Goal: Task Accomplishment & Management: Manage account settings

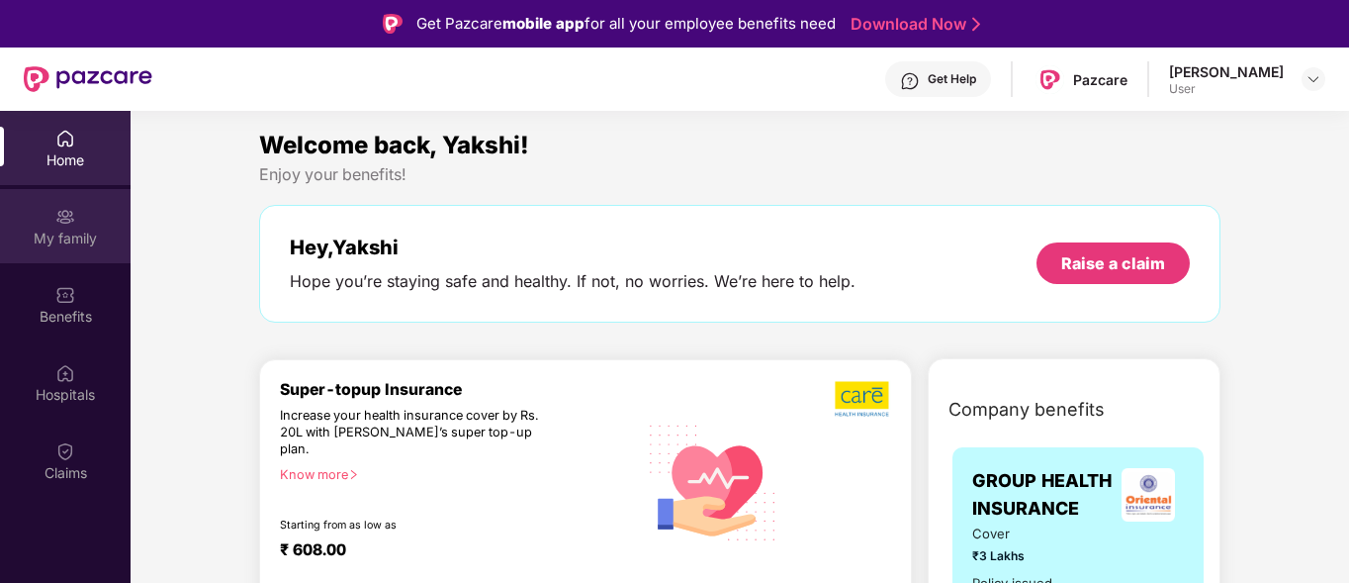
click at [39, 235] on div "My family" at bounding box center [65, 239] width 131 height 20
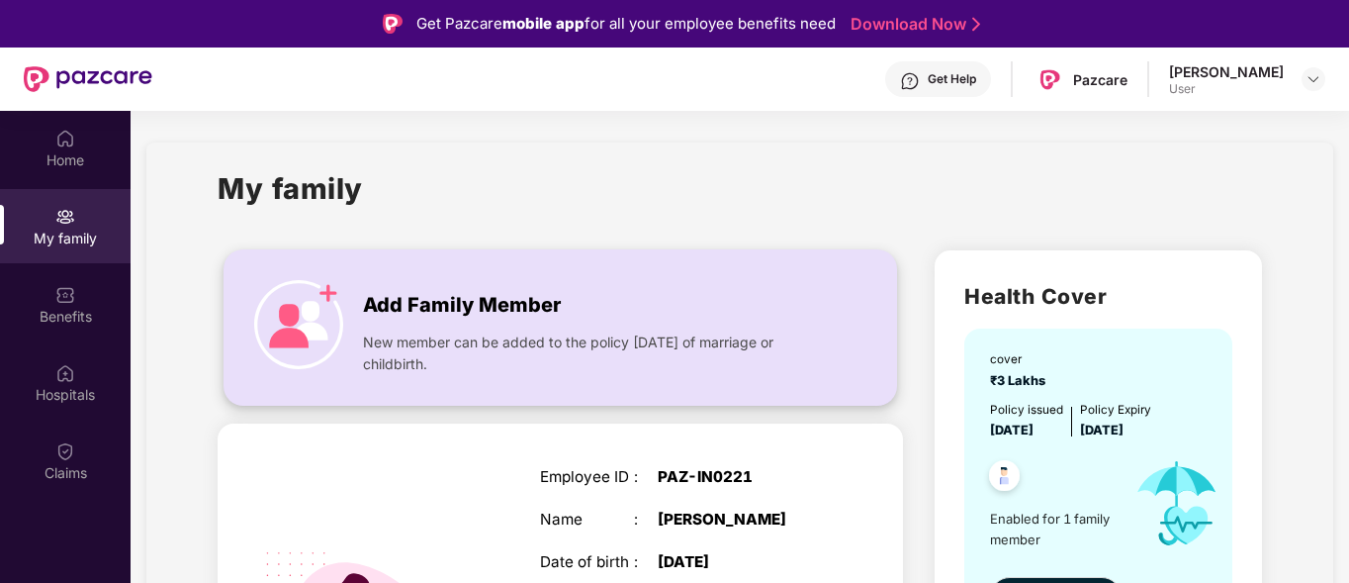
click at [357, 311] on div "Add Family Member New member can be added to the policy [DATE] of marriage or c…" at bounding box center [561, 327] width 672 height 114
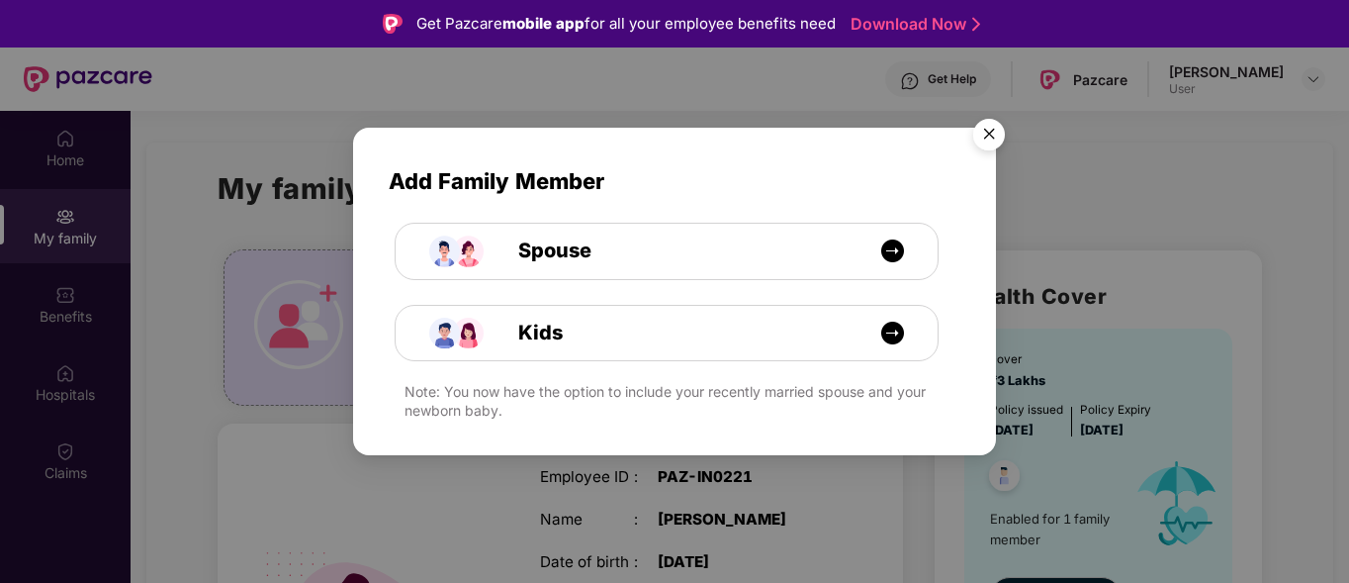
click at [999, 123] on img "Close" at bounding box center [989, 137] width 55 height 55
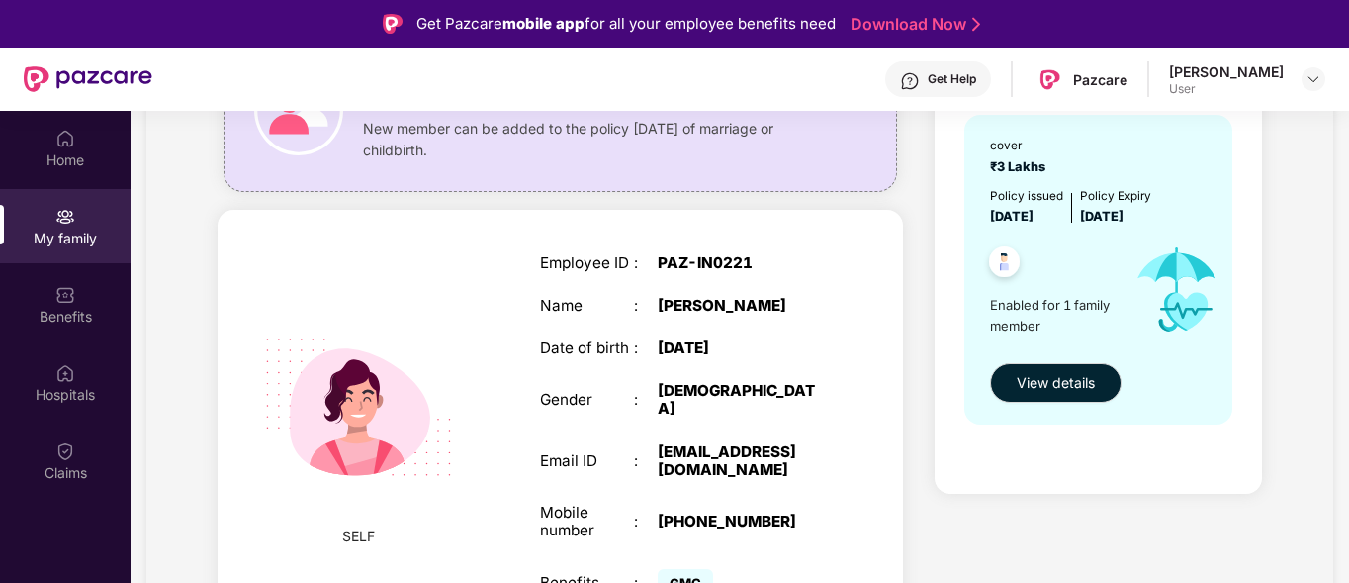
scroll to position [215, 0]
click at [1055, 378] on span "View details" at bounding box center [1056, 382] width 78 height 22
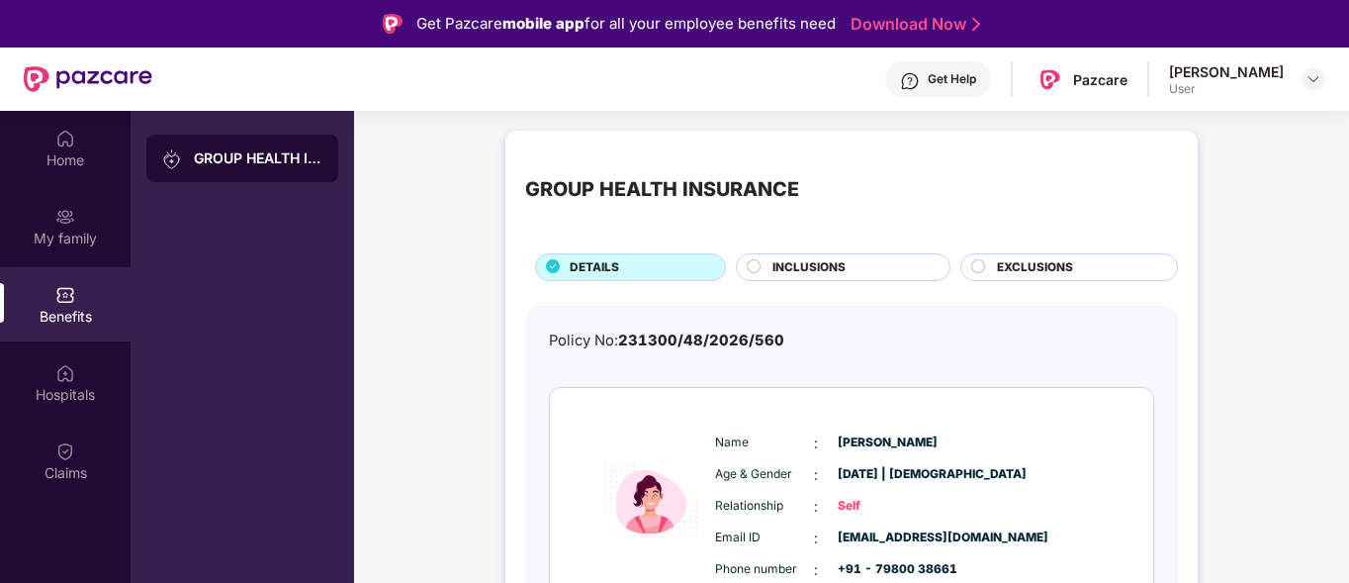
scroll to position [96, 0]
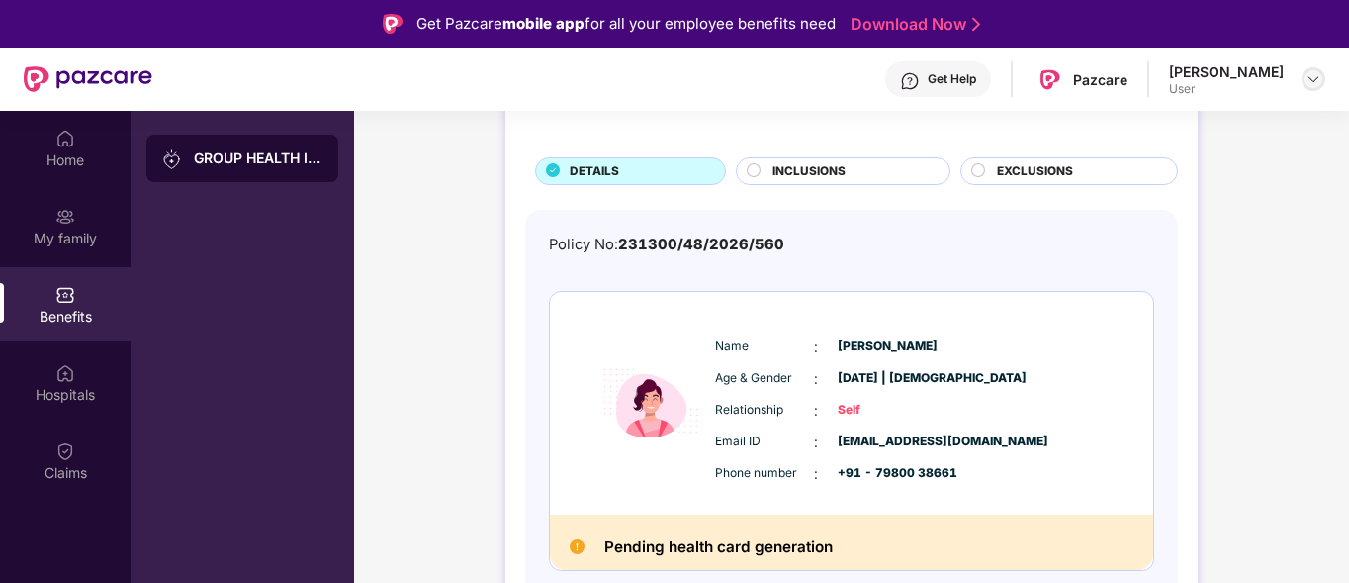
click at [1306, 81] on img at bounding box center [1314, 79] width 16 height 16
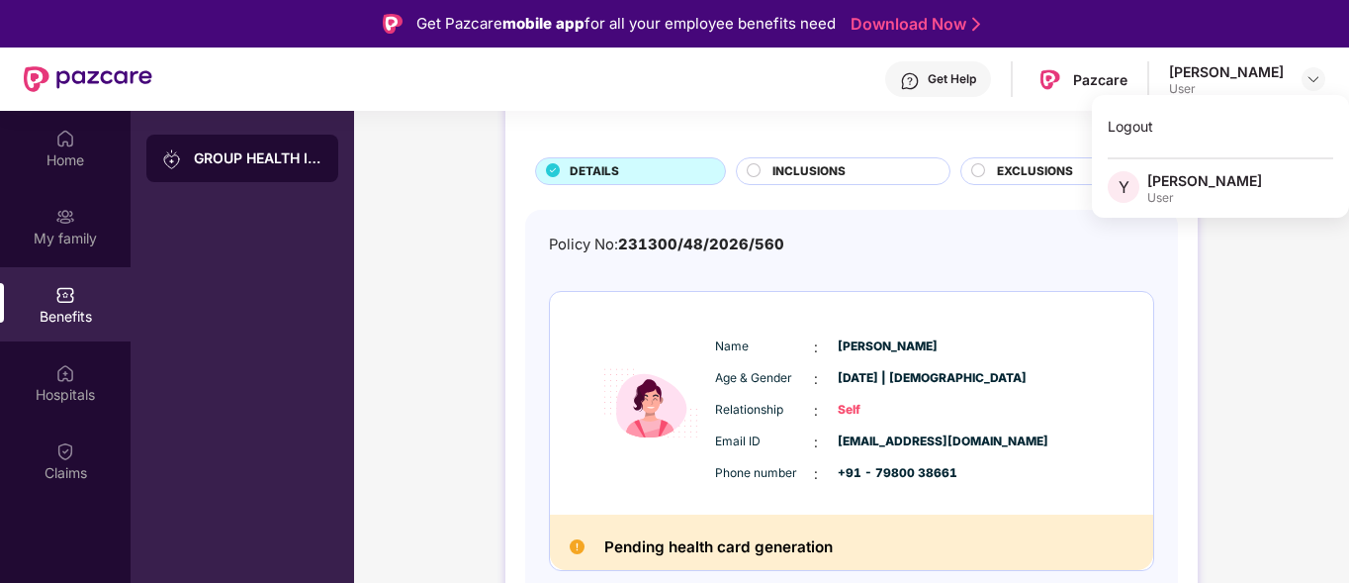
click at [1274, 77] on div "[PERSON_NAME]" at bounding box center [1226, 71] width 115 height 19
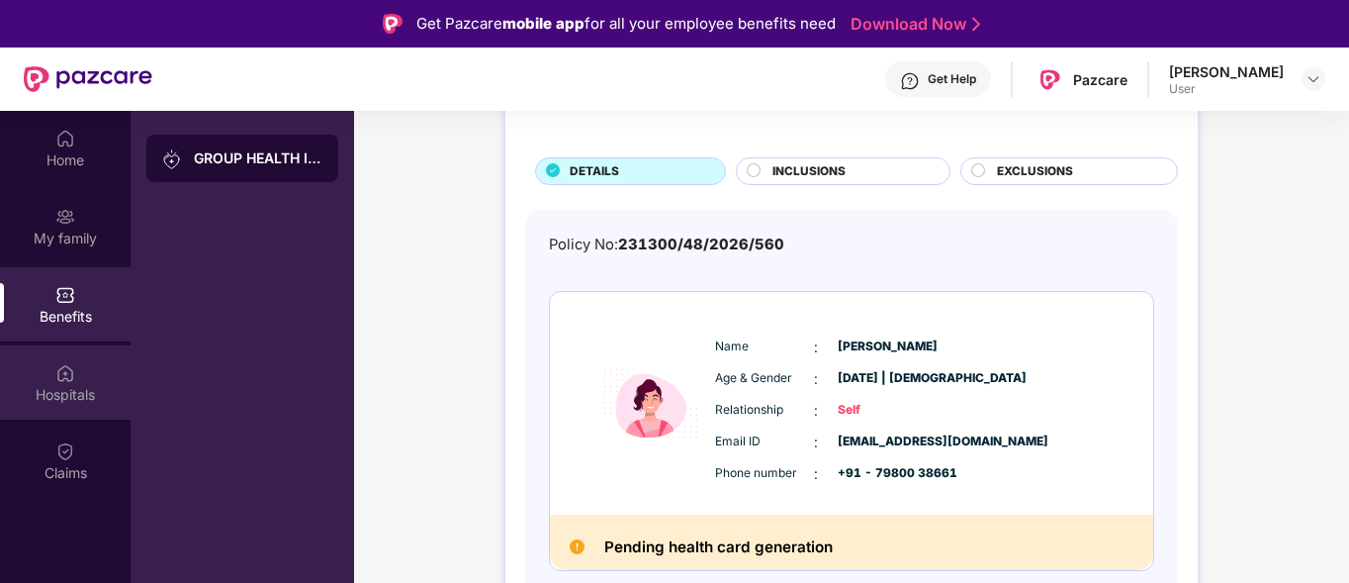
click at [76, 357] on div "Hospitals" at bounding box center [65, 382] width 131 height 74
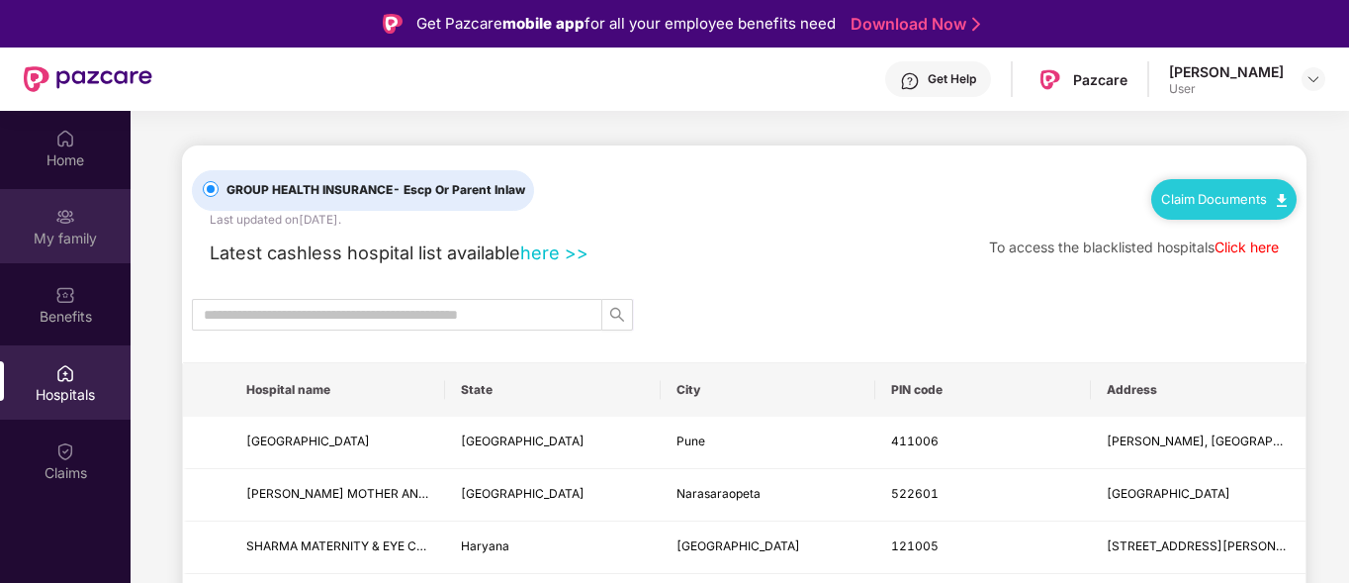
click at [52, 216] on div "My family" at bounding box center [65, 226] width 131 height 74
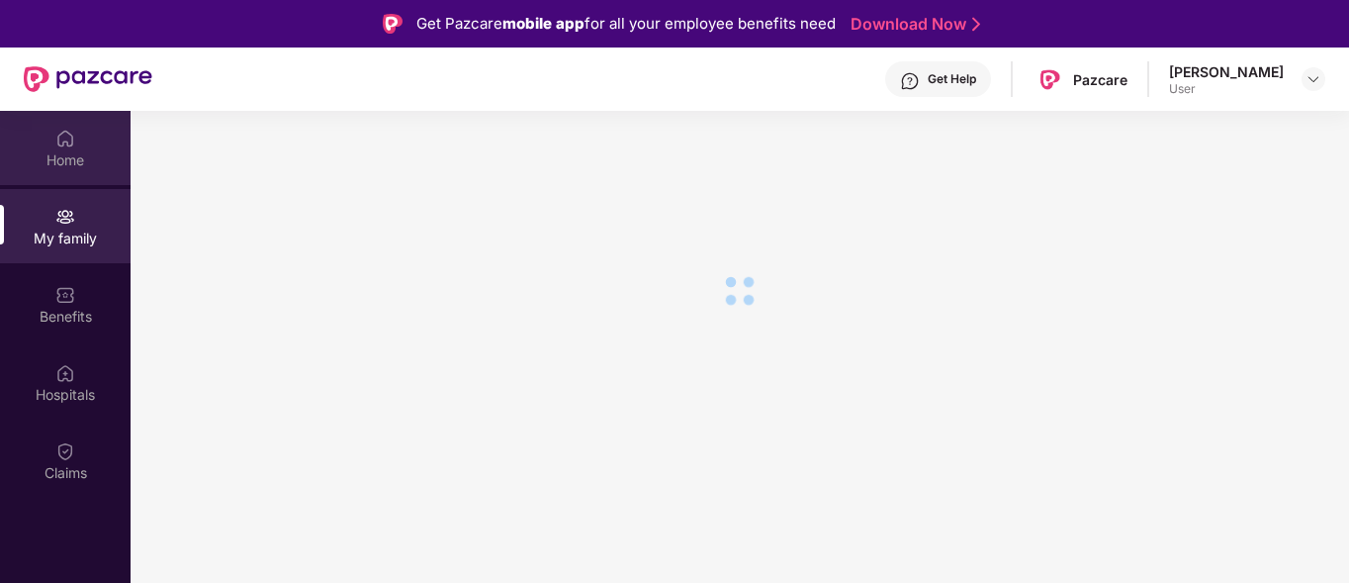
click at [100, 137] on div "Home" at bounding box center [65, 148] width 131 height 74
